Goal: Check status: Check status

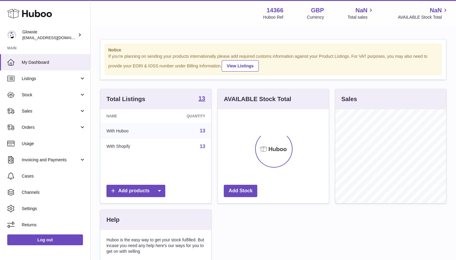
scroll to position [94, 111]
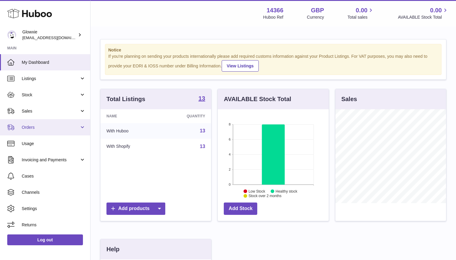
click at [50, 127] on span "Orders" at bounding box center [51, 128] width 58 height 6
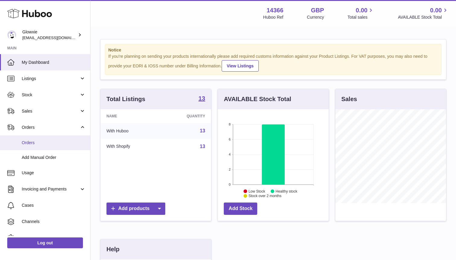
click at [46, 145] on link "Orders" at bounding box center [45, 143] width 90 height 15
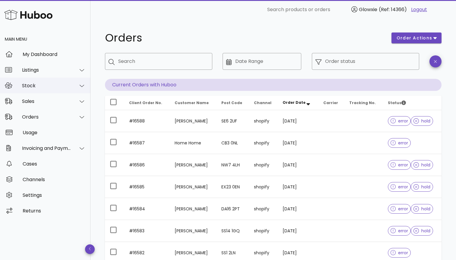
click at [56, 85] on div "Stock" at bounding box center [46, 86] width 49 height 6
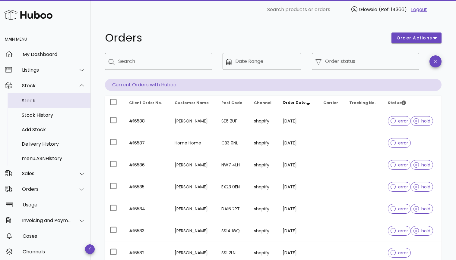
click at [36, 103] on div "Stock" at bounding box center [54, 101] width 64 height 6
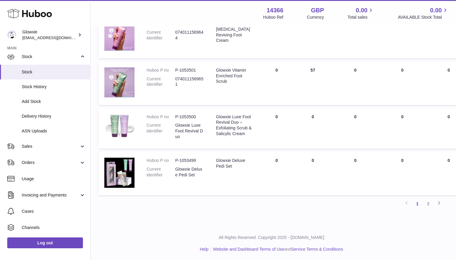
scroll to position [412, 2]
click at [42, 163] on span "Orders" at bounding box center [51, 163] width 58 height 6
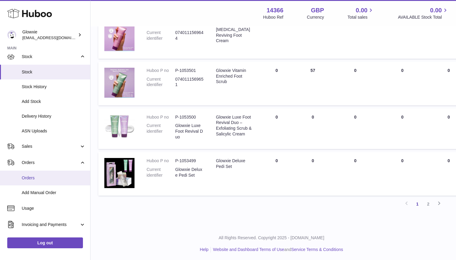
click at [42, 176] on span "Orders" at bounding box center [54, 178] width 64 height 6
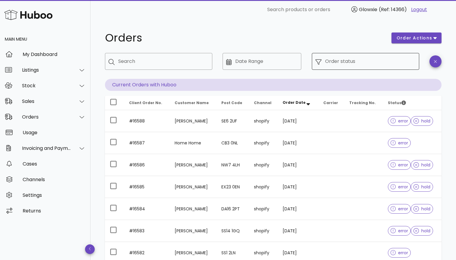
click at [375, 69] on div "Order status" at bounding box center [370, 61] width 90 height 17
click at [352, 61] on input "Order status" at bounding box center [370, 62] width 90 height 10
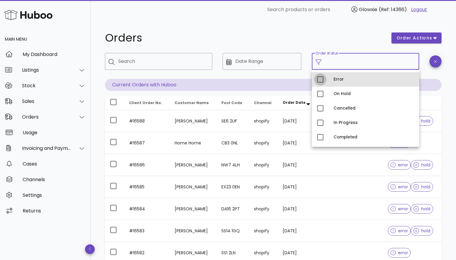
click at [316, 79] on div at bounding box center [320, 79] width 10 height 10
type input "**********"
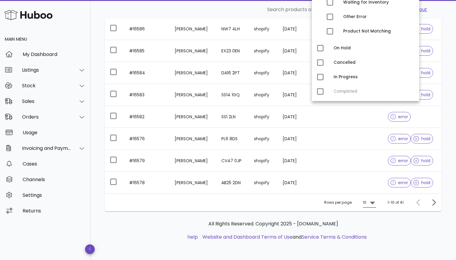
scroll to position [152, 0]
click at [371, 201] on icon at bounding box center [371, 202] width 7 height 7
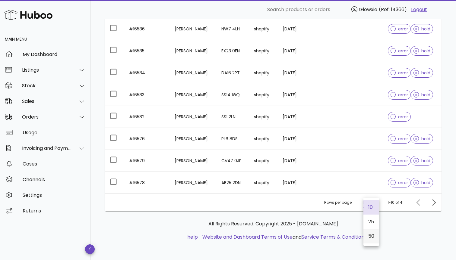
click at [371, 238] on div "50" at bounding box center [371, 236] width 6 height 6
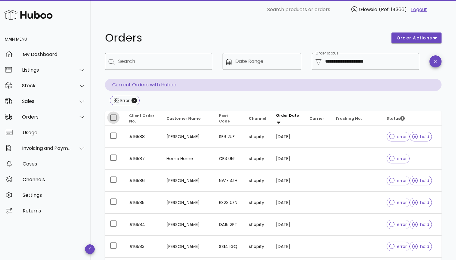
click at [114, 122] on div at bounding box center [113, 118] width 10 height 10
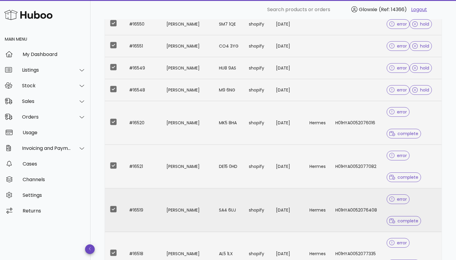
scroll to position [809, 0]
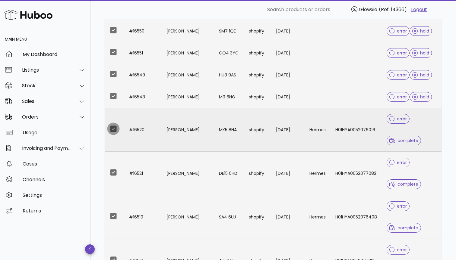
click at [114, 132] on div at bounding box center [113, 129] width 10 height 10
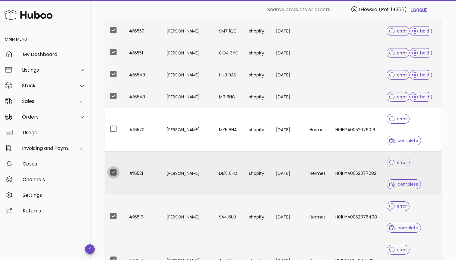
click at [115, 173] on div at bounding box center [113, 173] width 10 height 10
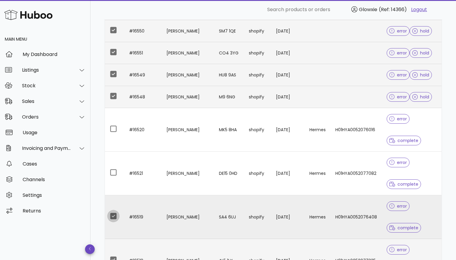
click at [112, 219] on div at bounding box center [113, 216] width 10 height 10
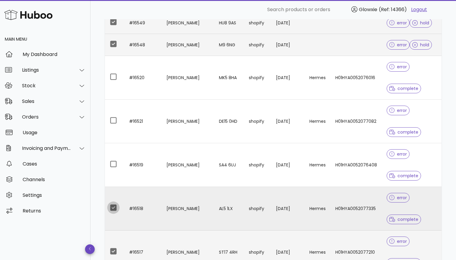
click at [112, 208] on div at bounding box center [113, 208] width 10 height 10
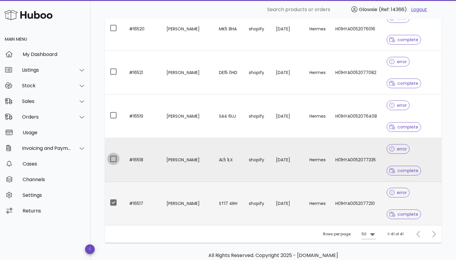
scroll to position [927, 0]
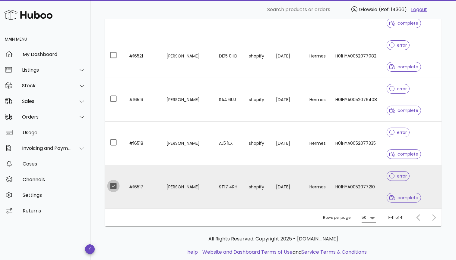
click at [112, 185] on div at bounding box center [113, 186] width 10 height 10
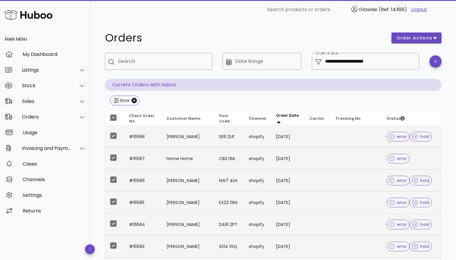
scroll to position [0, 0]
click at [421, 40] on span "order actions" at bounding box center [414, 38] width 36 height 6
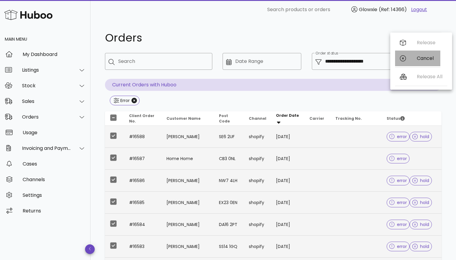
click at [418, 58] on div "Cancel" at bounding box center [425, 58] width 19 height 6
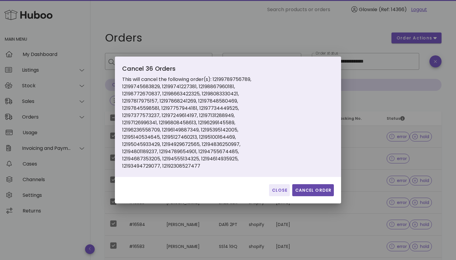
click at [310, 192] on span "Cancel Order" at bounding box center [312, 190] width 37 height 6
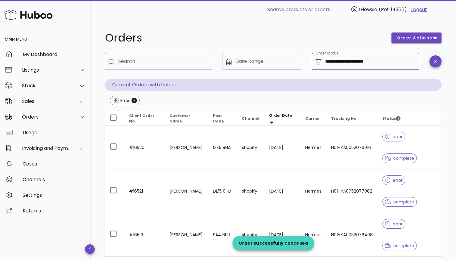
click at [333, 67] on div "**********" at bounding box center [370, 61] width 90 height 17
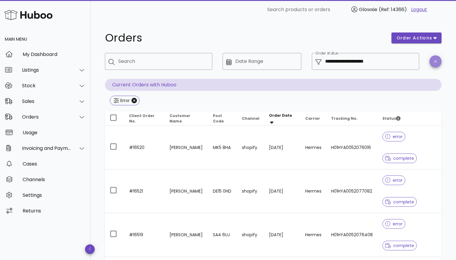
click at [434, 64] on button "button" at bounding box center [435, 61] width 12 height 12
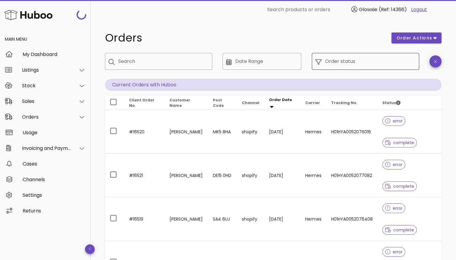
click at [366, 65] on input "Order status" at bounding box center [370, 62] width 90 height 10
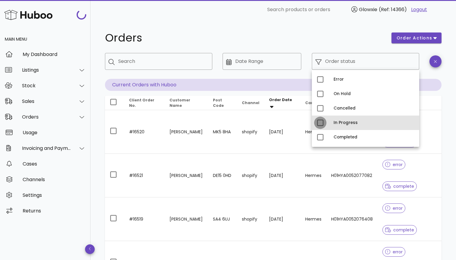
click at [315, 124] on div at bounding box center [320, 123] width 10 height 10
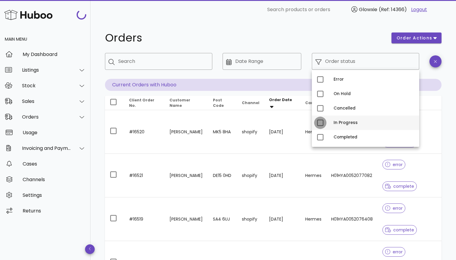
type input "**********"
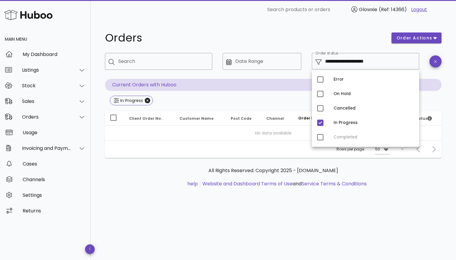
click at [282, 40] on h1 "Orders" at bounding box center [244, 38] width 279 height 11
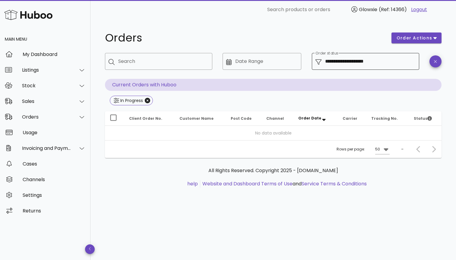
click at [341, 61] on input "**********" at bounding box center [370, 62] width 90 height 10
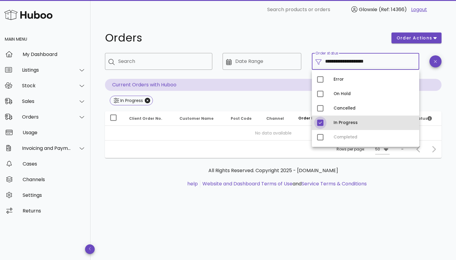
click at [323, 121] on div at bounding box center [320, 123] width 10 height 10
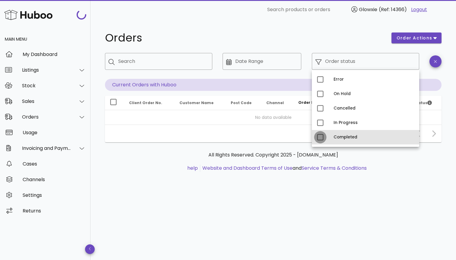
click at [324, 137] on div at bounding box center [320, 137] width 10 height 10
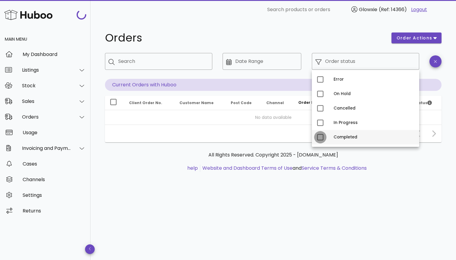
type input "**********"
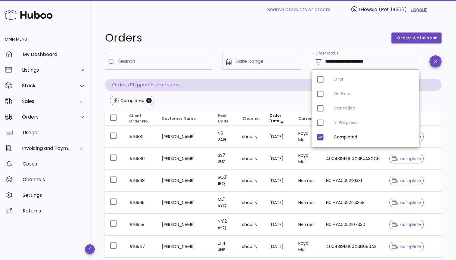
click at [202, 38] on h1 "Orders" at bounding box center [244, 38] width 279 height 11
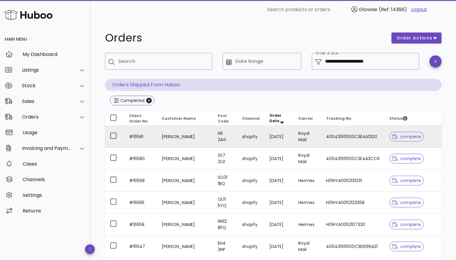
click at [254, 146] on td "shopify" at bounding box center [250, 137] width 27 height 22
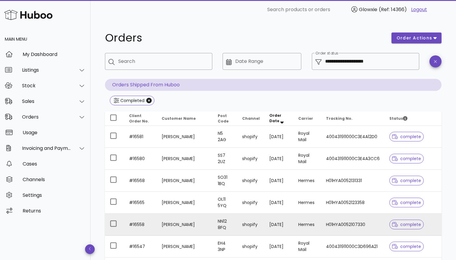
click at [276, 229] on td "13/09/2025" at bounding box center [278, 225] width 29 height 22
